Goal: Task Accomplishment & Management: Manage account settings

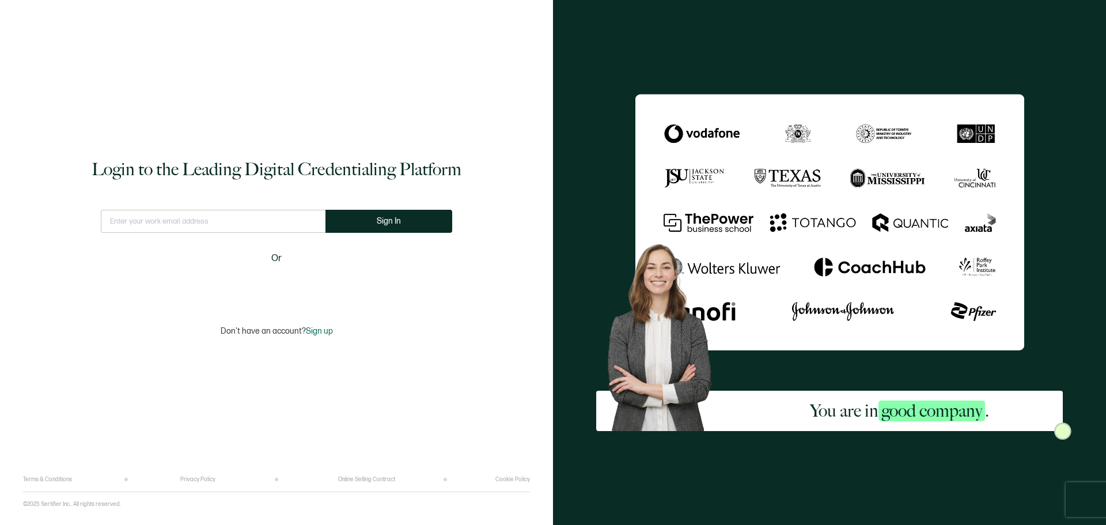
click at [196, 225] on input "text" at bounding box center [213, 221] width 225 height 23
type input "[DOMAIN_NAME][EMAIL_ADDRESS][DOMAIN_NAME]"
click at [386, 221] on span "Sign In" at bounding box center [393, 221] width 24 height 9
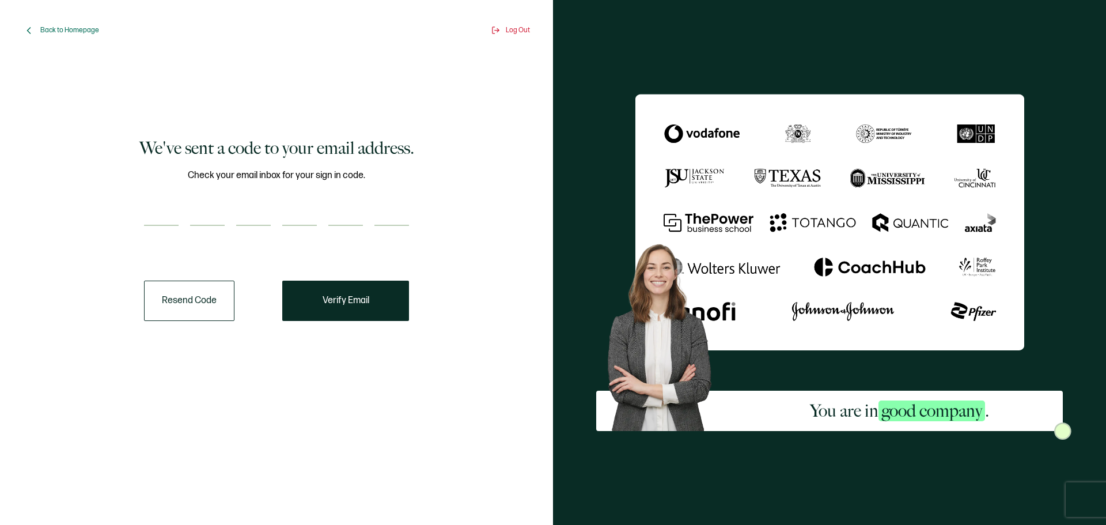
click at [177, 213] on input "number" at bounding box center [161, 214] width 35 height 23
paste input "9"
type input "9"
type input "3"
type input "0"
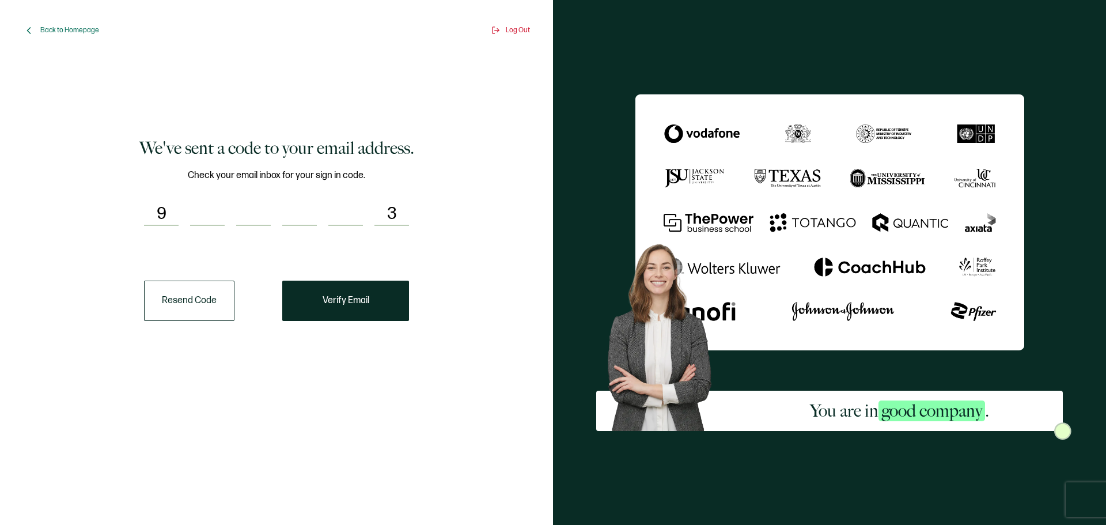
type input "4"
type input "0"
type input "2"
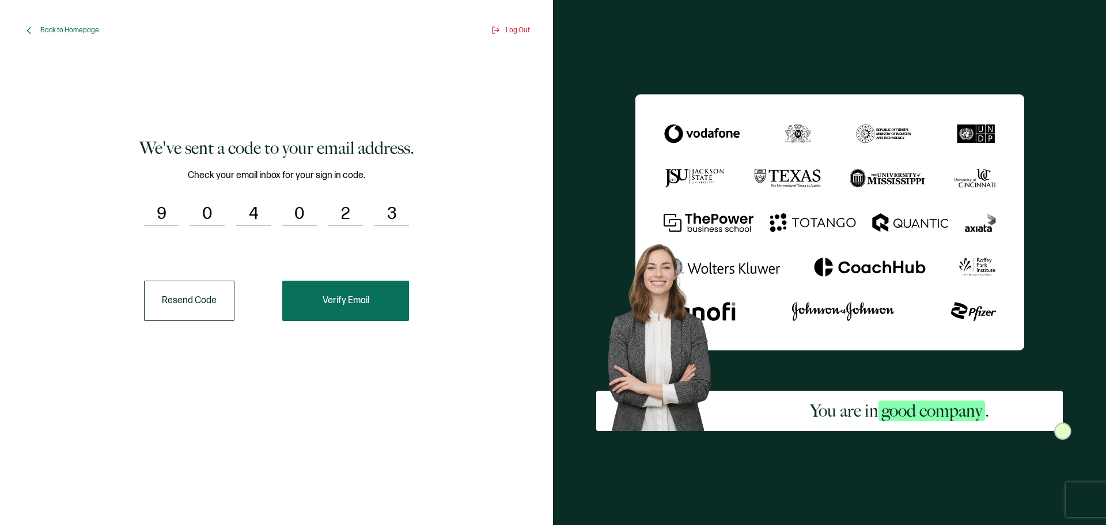
click at [371, 301] on button "Verify Email" at bounding box center [345, 301] width 127 height 40
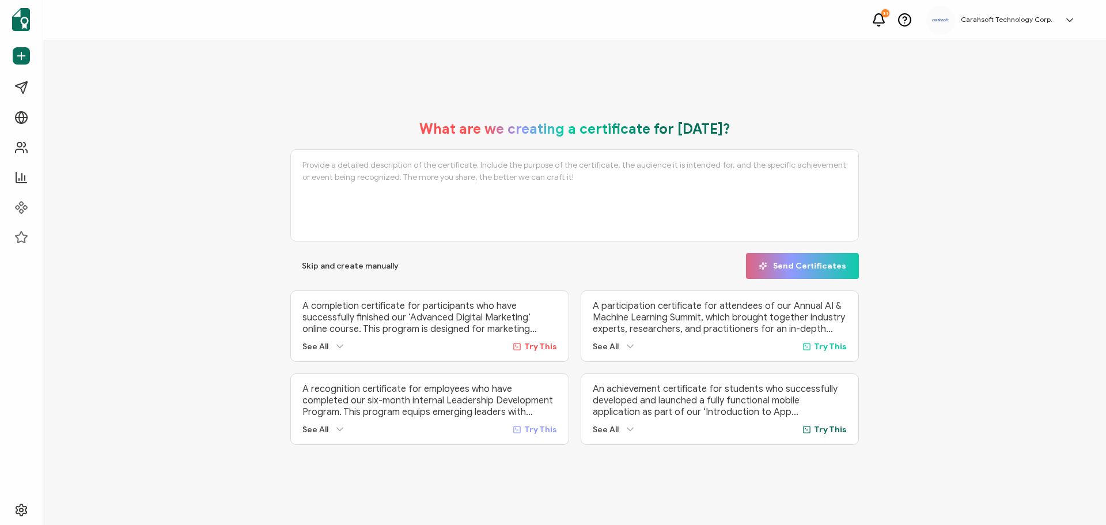
click at [1037, 21] on h5 "Carahsoft Technology Corp." at bounding box center [1007, 20] width 92 height 8
click at [1012, 221] on link "Organization Settings" at bounding box center [1026, 231] width 75 height 21
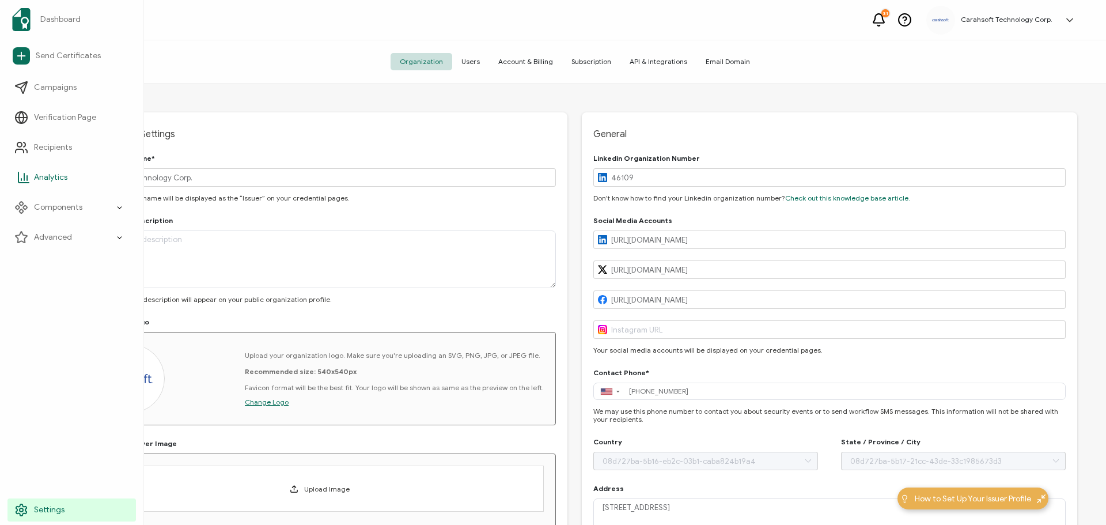
type input "[GEOGRAPHIC_DATA]"
type input "[US_STATE]"
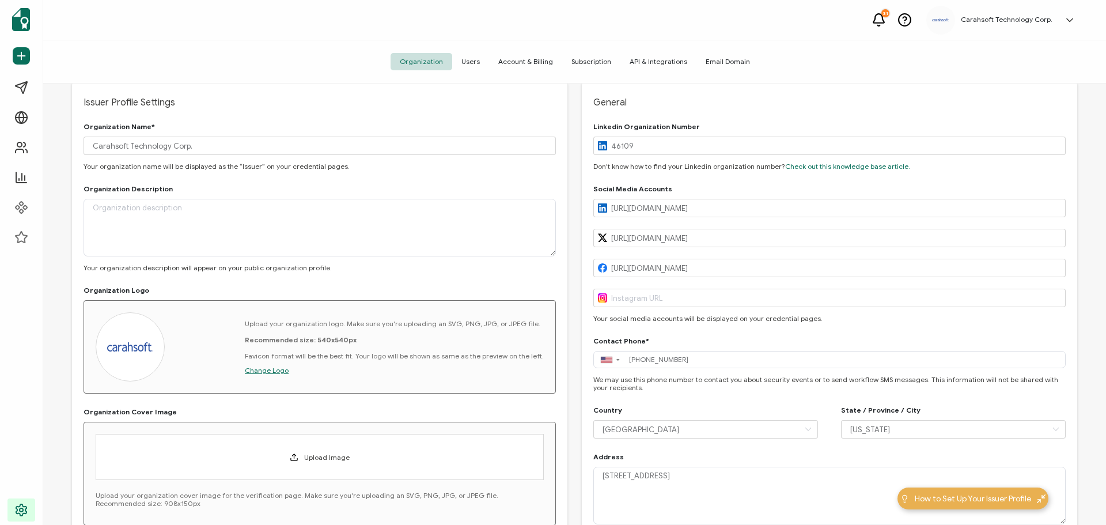
scroll to position [17, 0]
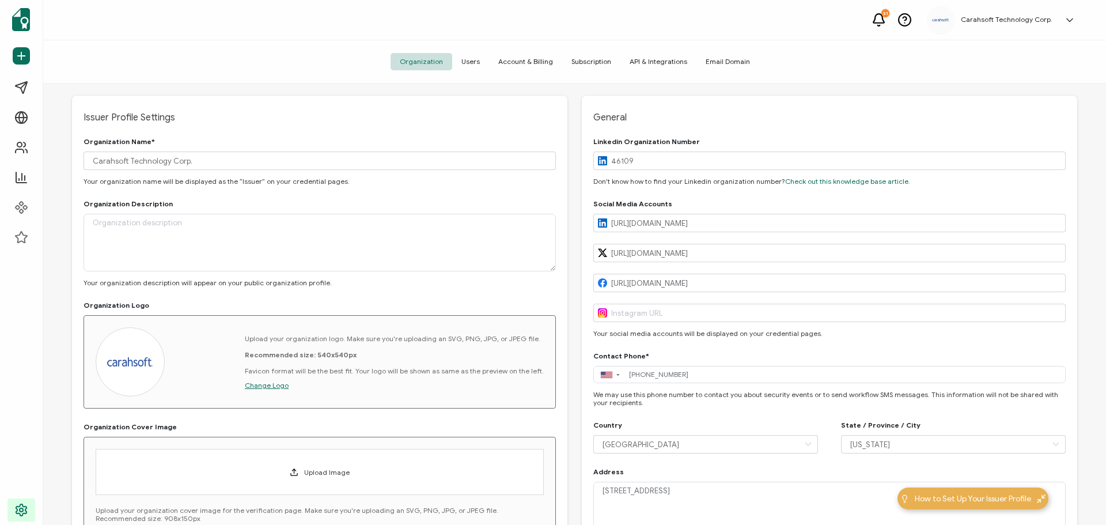
click at [482, 58] on span "Users" at bounding box center [470, 61] width 37 height 17
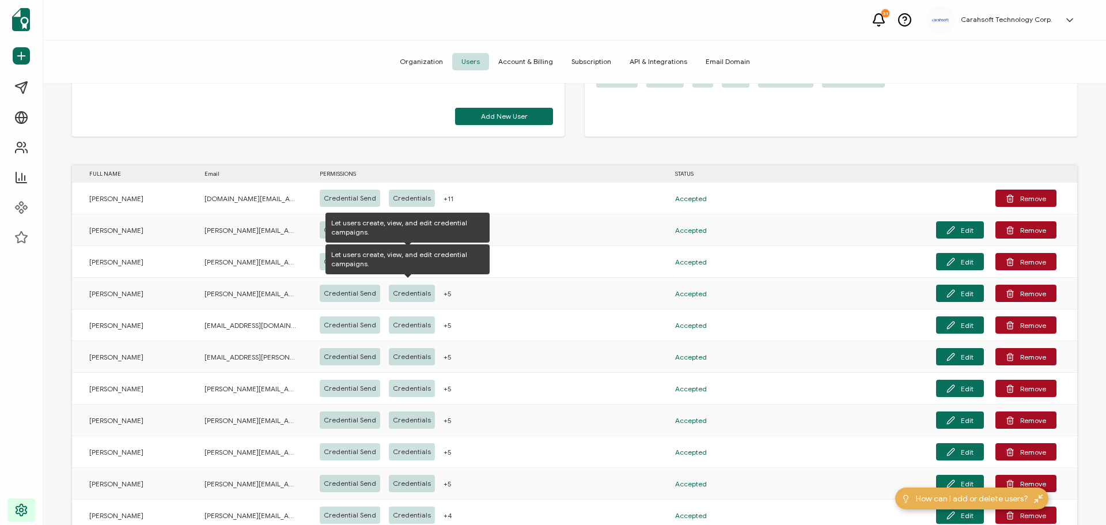
scroll to position [135, 0]
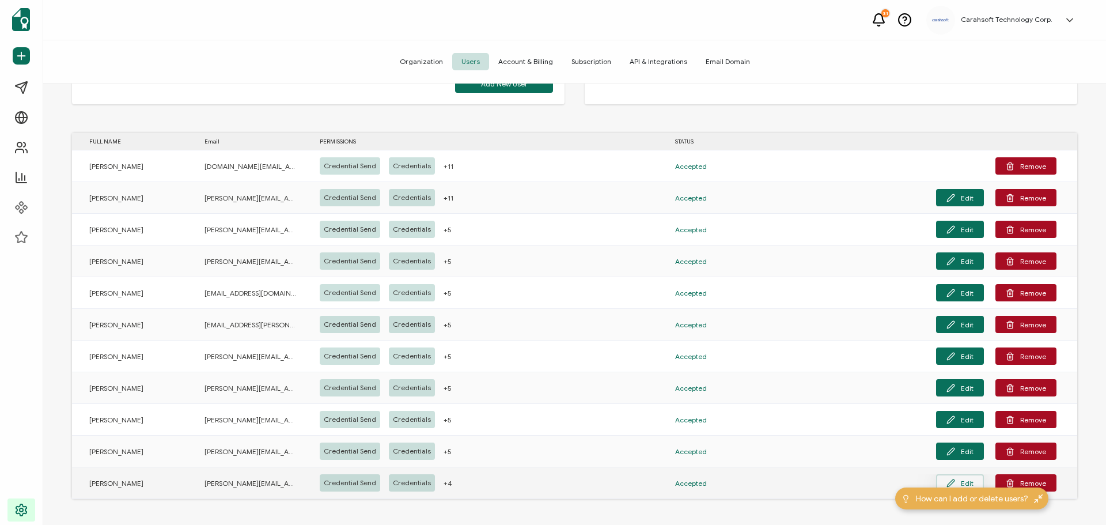
click at [976, 483] on button "Edit" at bounding box center [960, 482] width 48 height 17
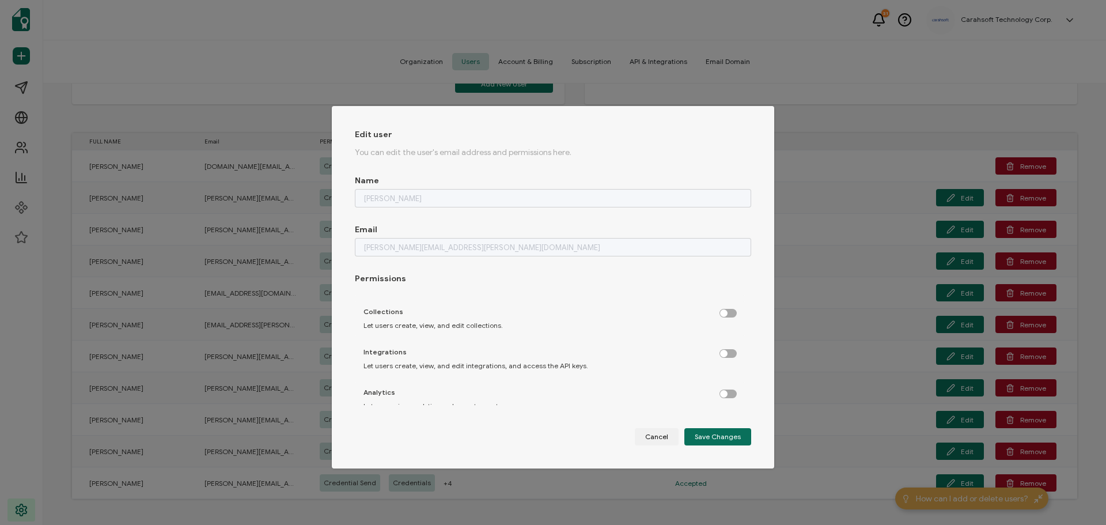
scroll to position [288, 0]
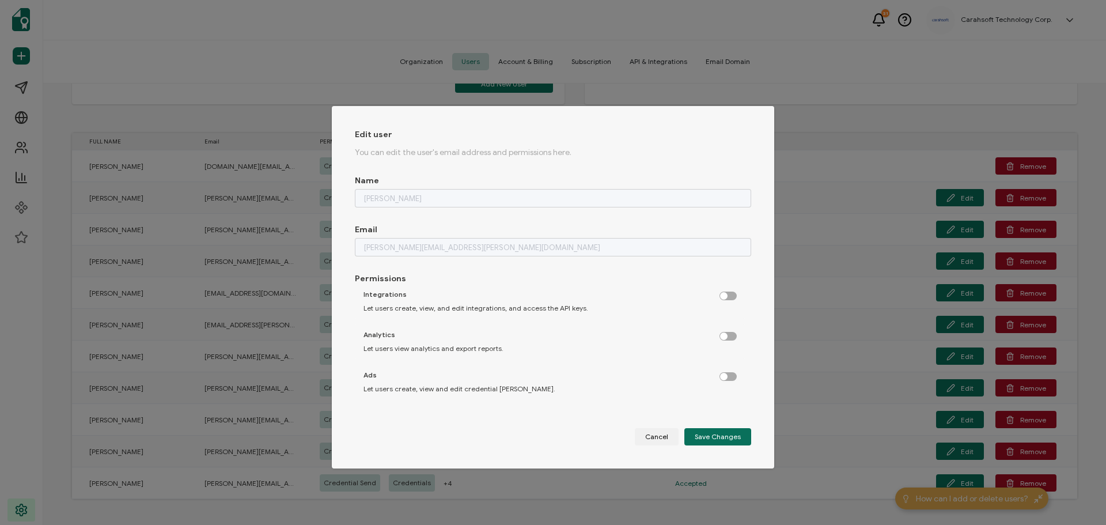
click at [723, 335] on label "dialog" at bounding box center [734, 333] width 29 height 3
click at [725, 336] on input "dialog" at bounding box center [728, 336] width 7 height 7
checkbox input "true"
click at [713, 436] on span "Save Changes" at bounding box center [718, 436] width 46 height 7
checkbox input "false"
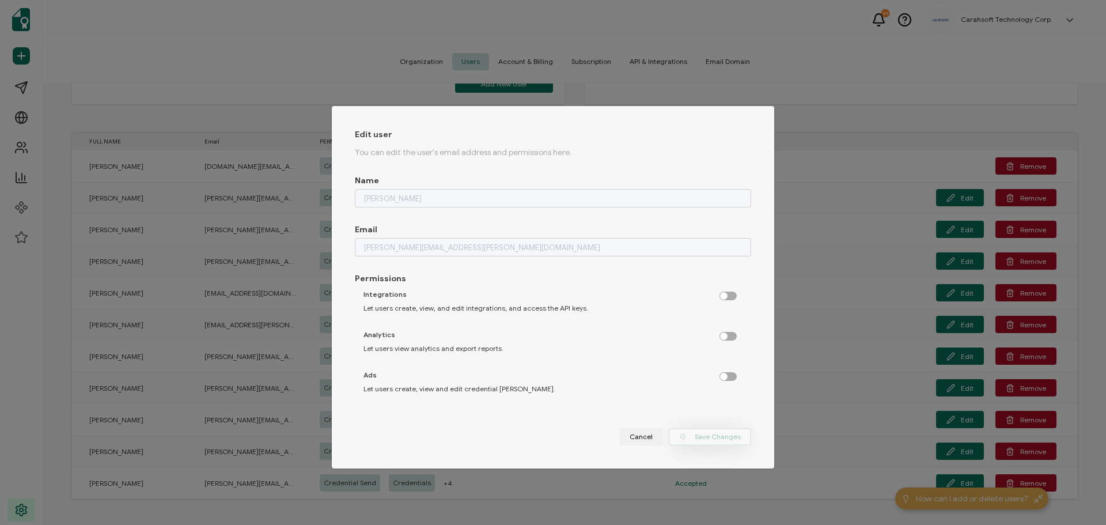
checkbox input "false"
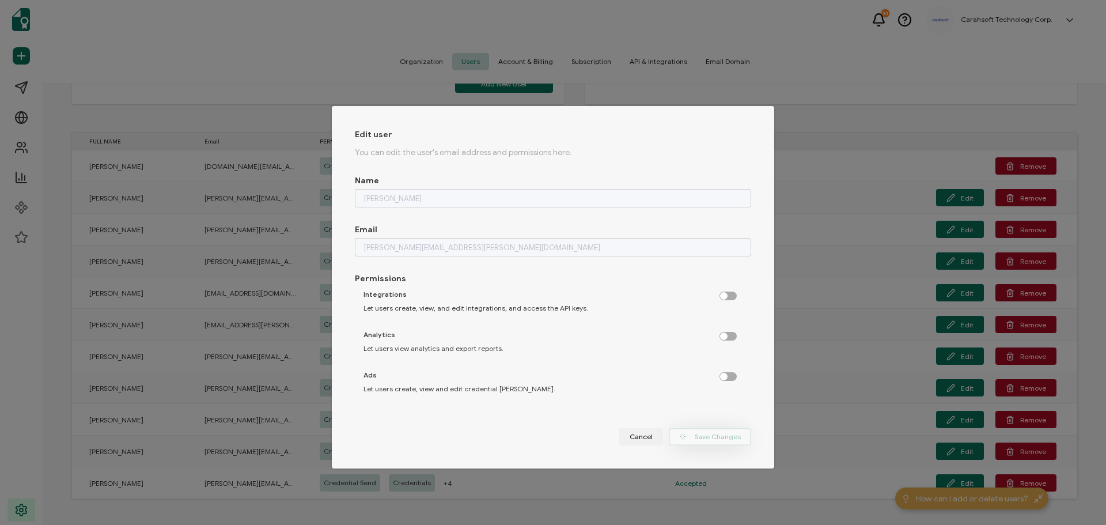
checkbox input "false"
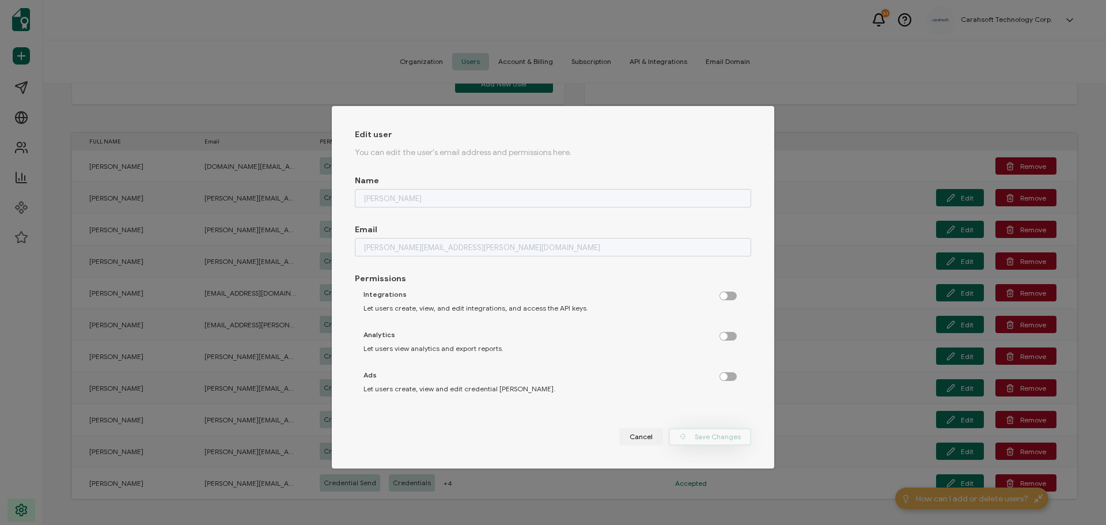
checkbox input "false"
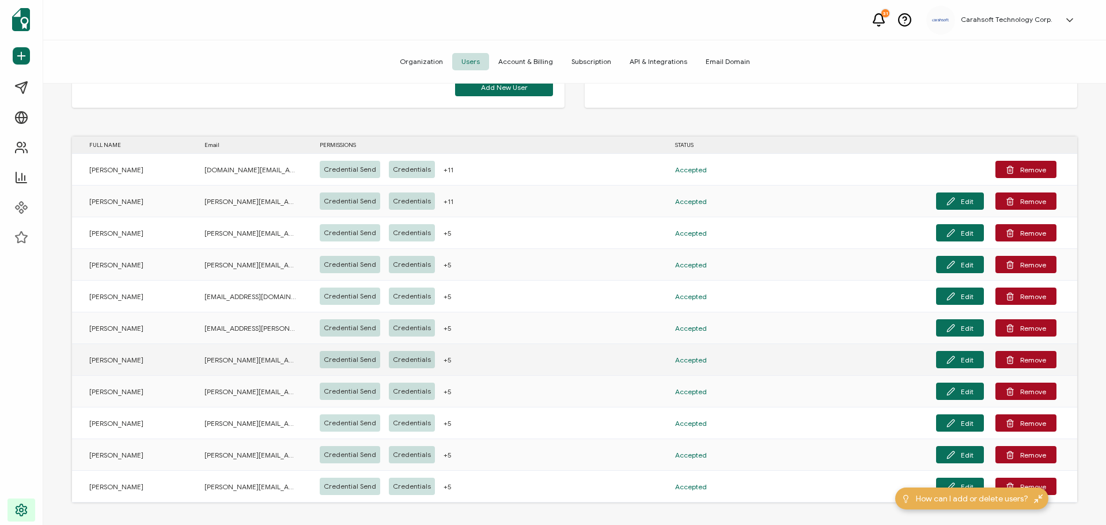
scroll to position [135, 0]
